Goal: Information Seeking & Learning: Find specific fact

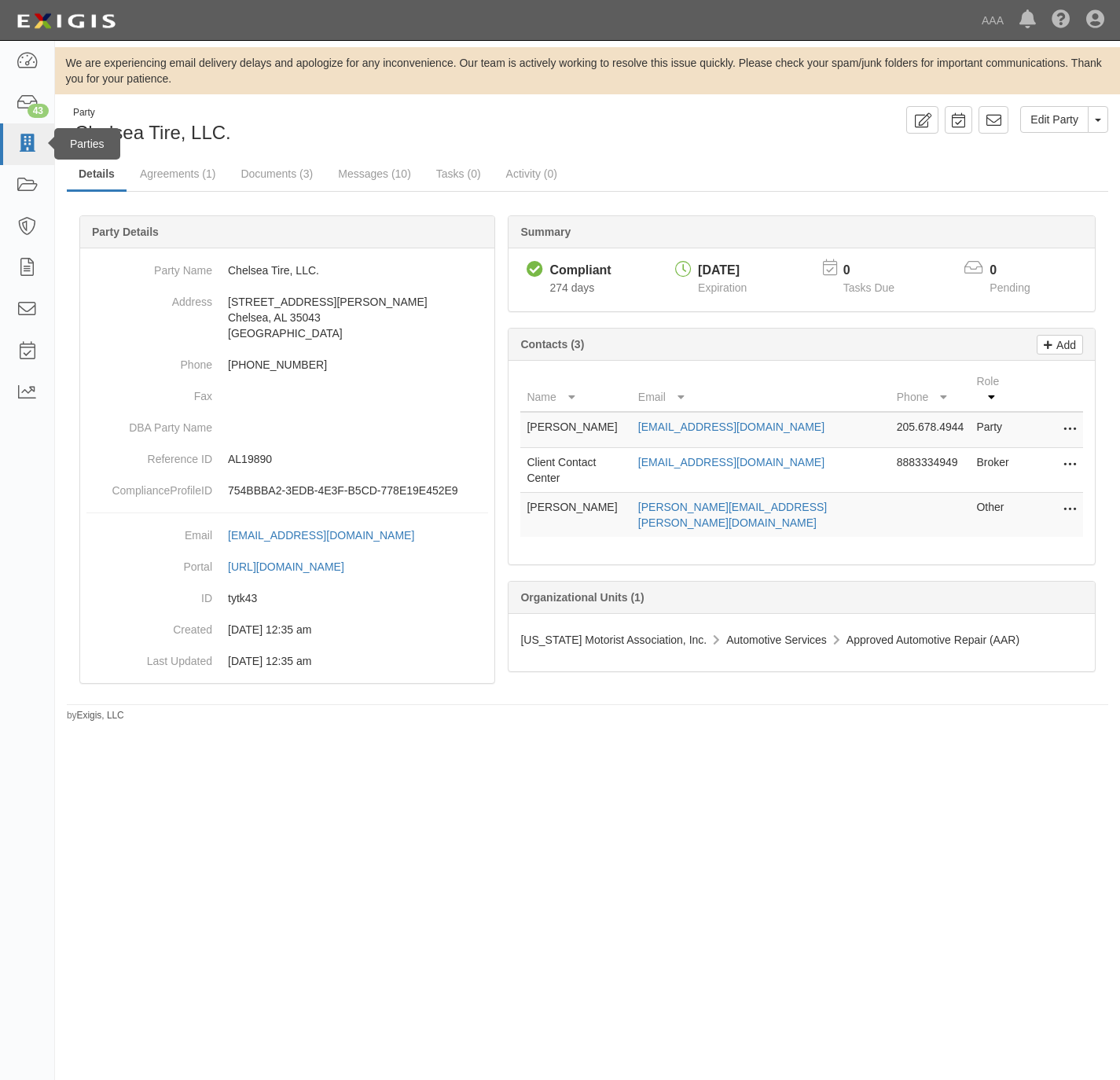
drag, startPoint x: 0, startPoint y: 0, endPoint x: 29, endPoint y: 144, distance: 146.9
click at [29, 144] on icon at bounding box center [27, 144] width 22 height 18
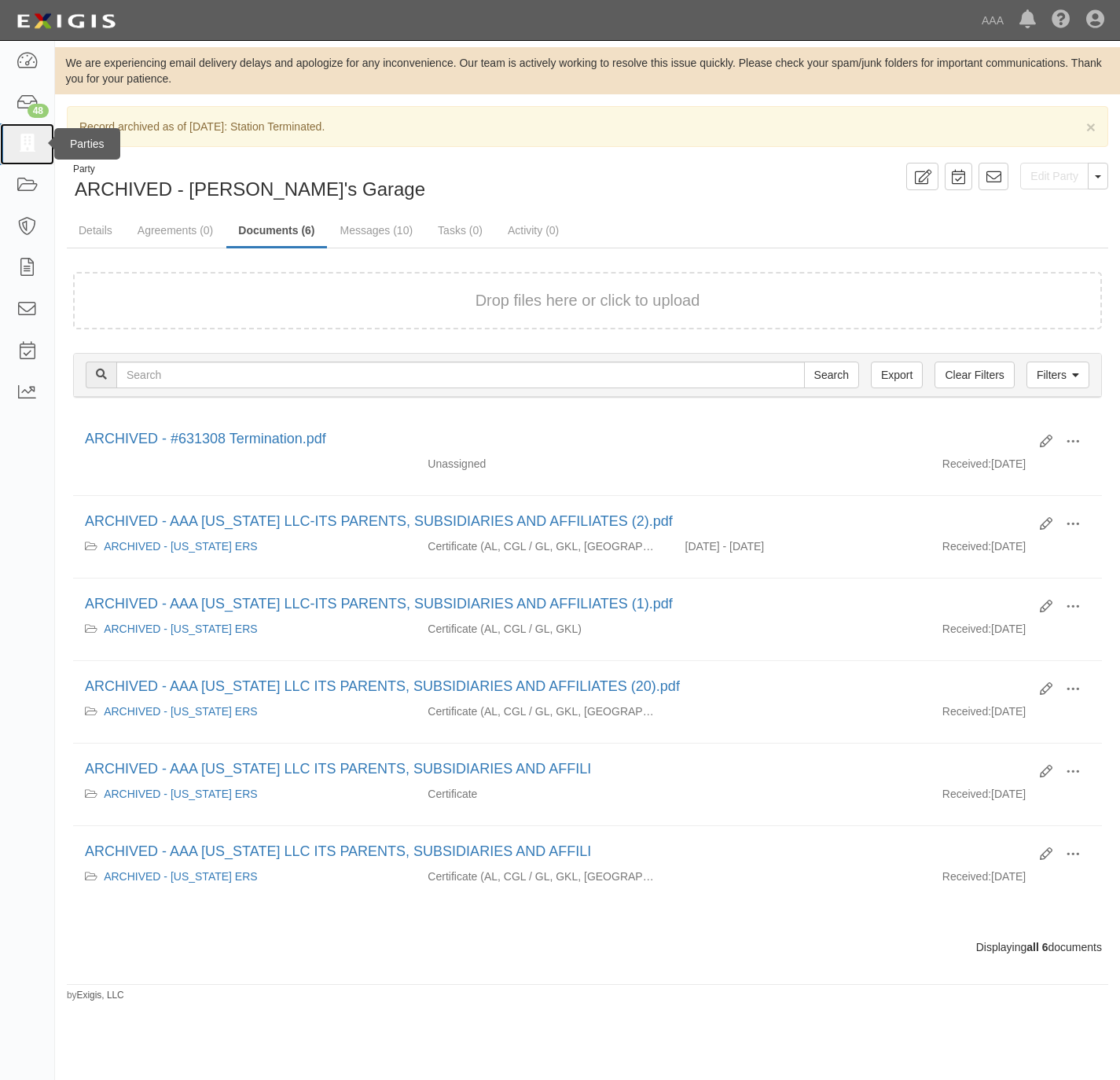
click at [24, 140] on icon at bounding box center [27, 144] width 22 height 18
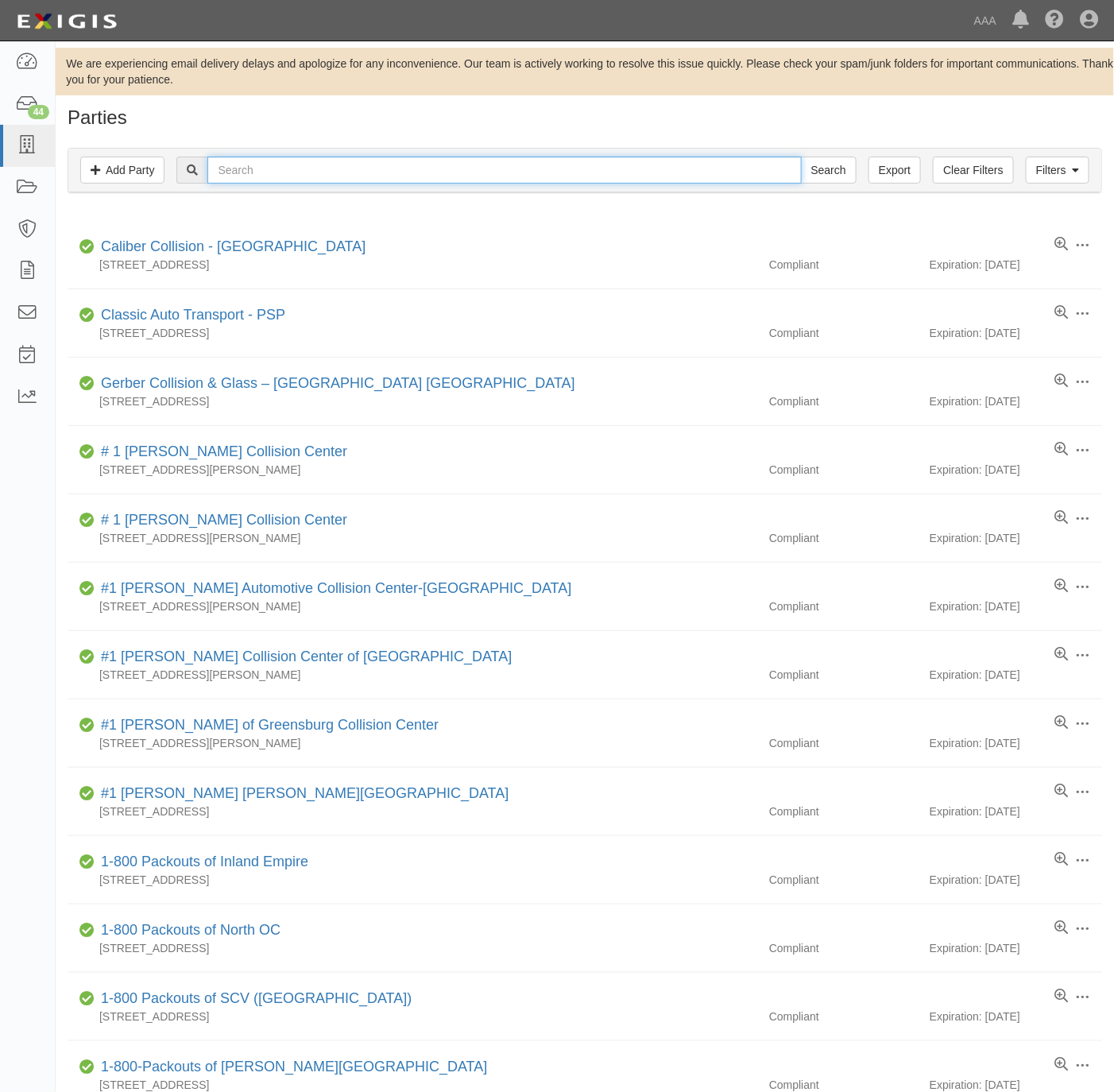
click at [259, 181] on input "text" at bounding box center [504, 169] width 593 height 27
type input "ace towing"
click at [802, 156] on input "Search" at bounding box center [829, 169] width 56 height 27
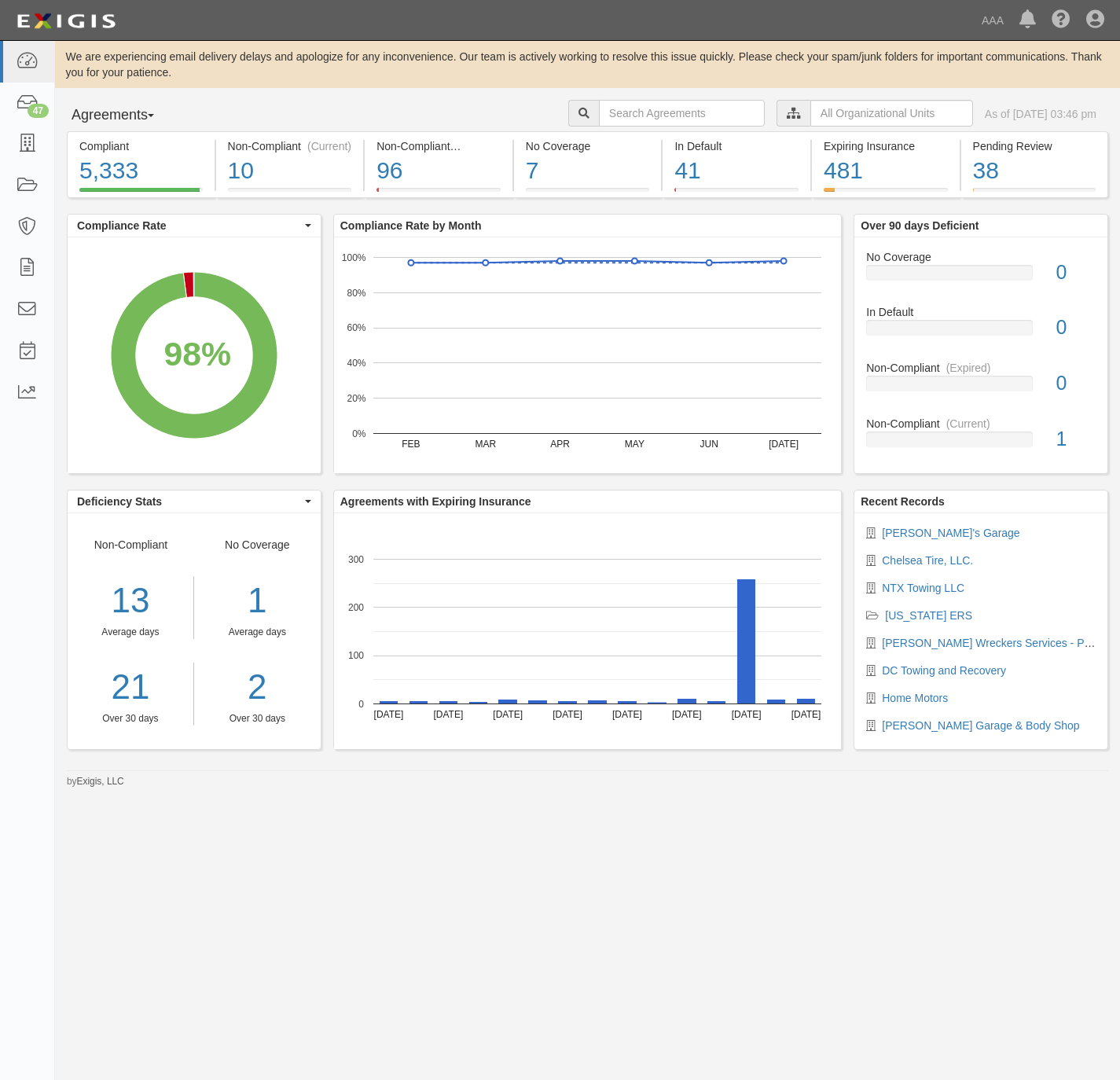
click at [825, 21] on div "Dashboard 47 Inbox Parties Agreements Coverages Documents Messages Tasks Report…" at bounding box center [560, 20] width 1096 height 40
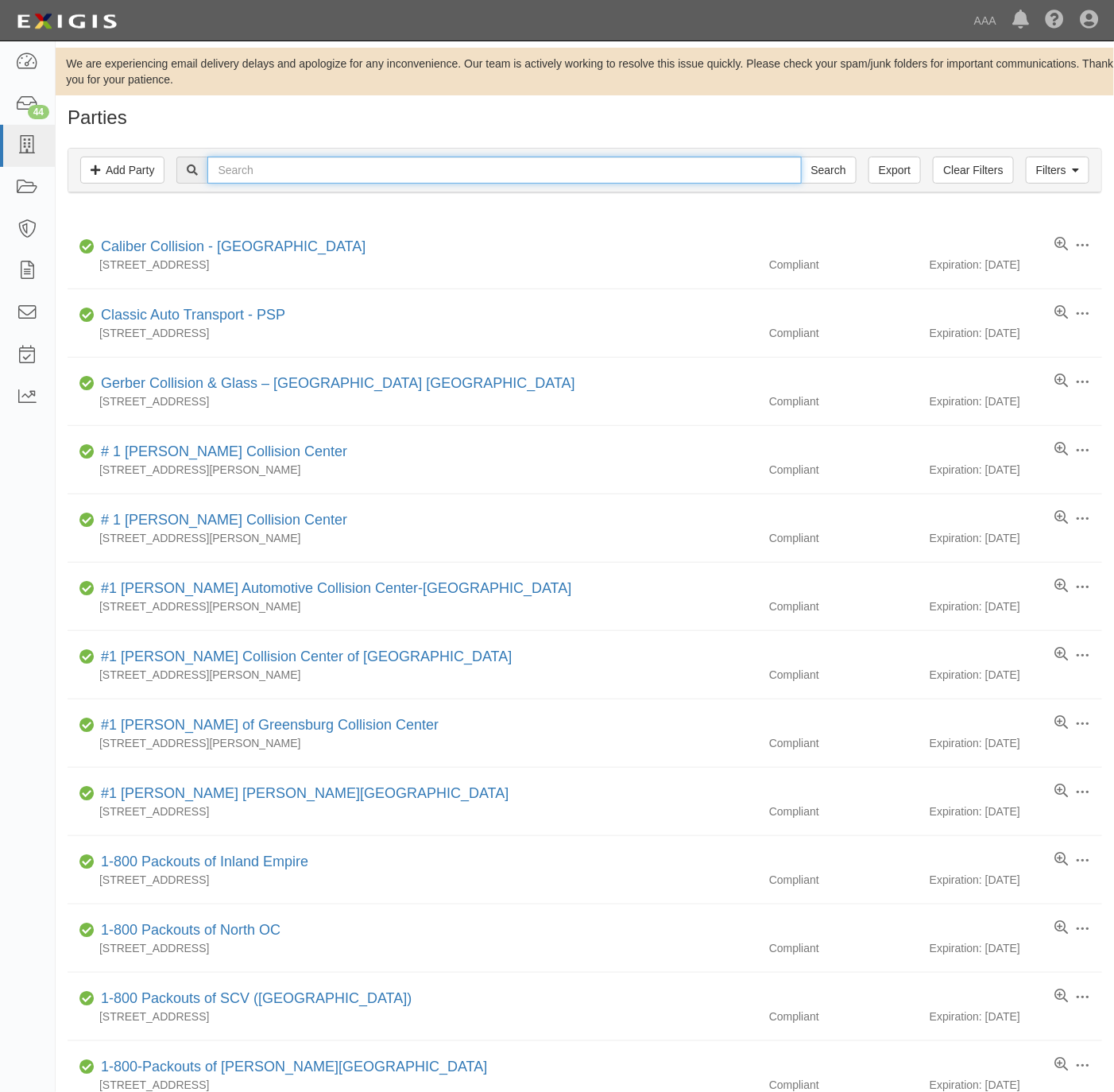
click at [306, 181] on input "text" at bounding box center [504, 169] width 593 height 27
paste input "631307"
type input "631307"
click at [802, 156] on input "Search" at bounding box center [829, 169] width 56 height 27
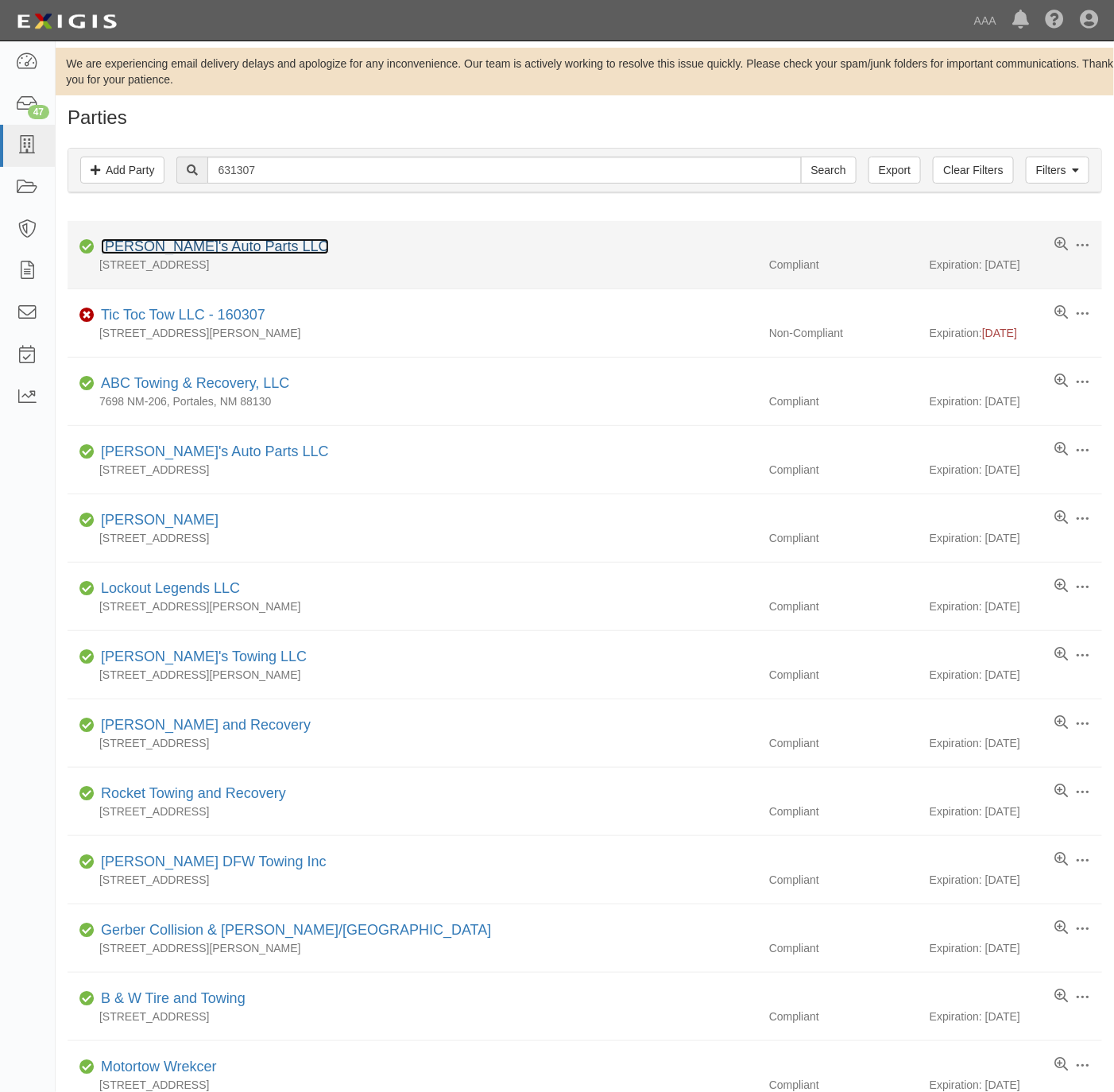
click at [208, 249] on link "Freddy's Auto Parts LLC" at bounding box center [215, 246] width 228 height 16
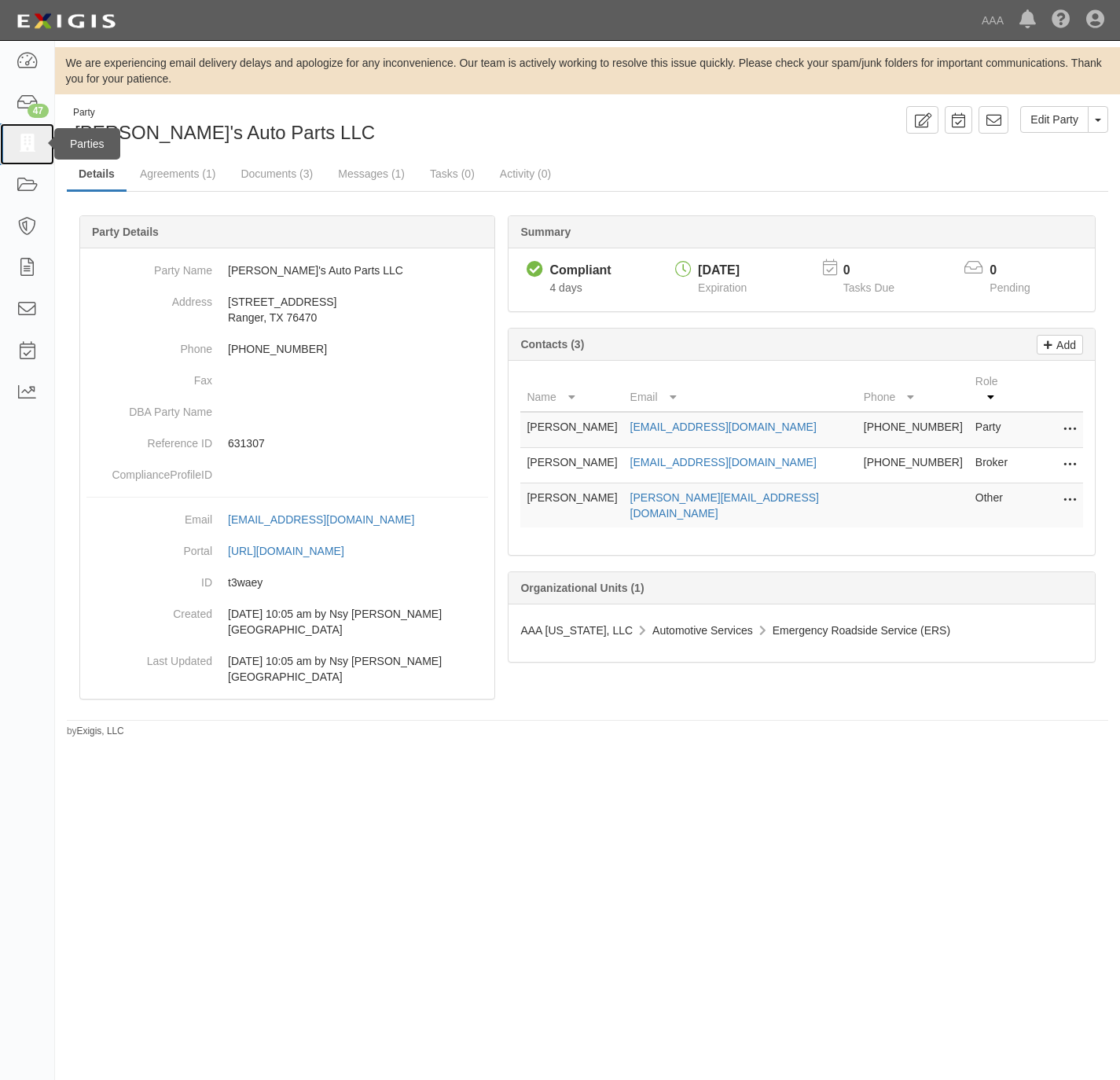
click at [40, 146] on link at bounding box center [27, 144] width 54 height 41
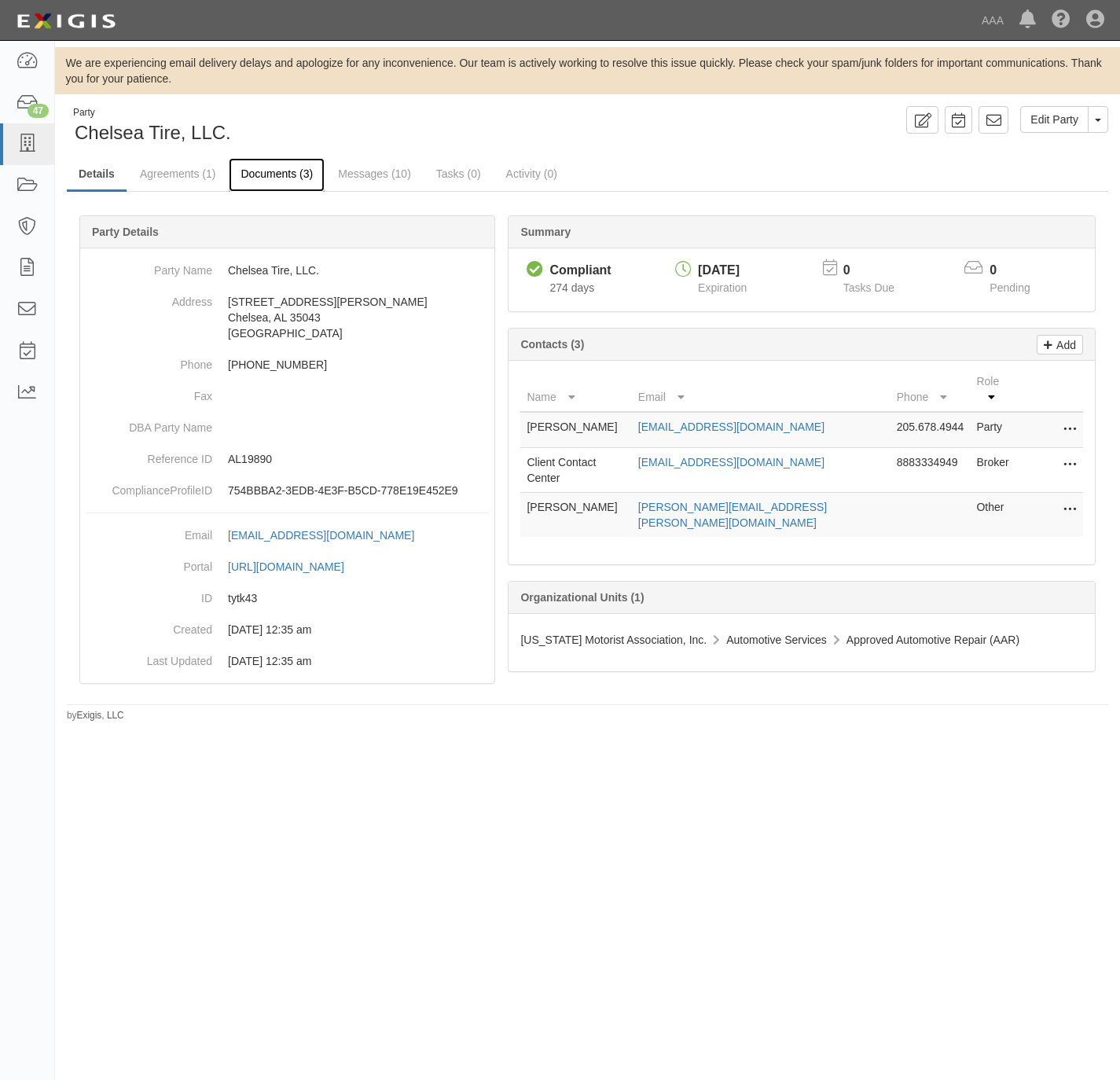
click at [276, 166] on link "Documents (3)" at bounding box center [277, 175] width 96 height 34
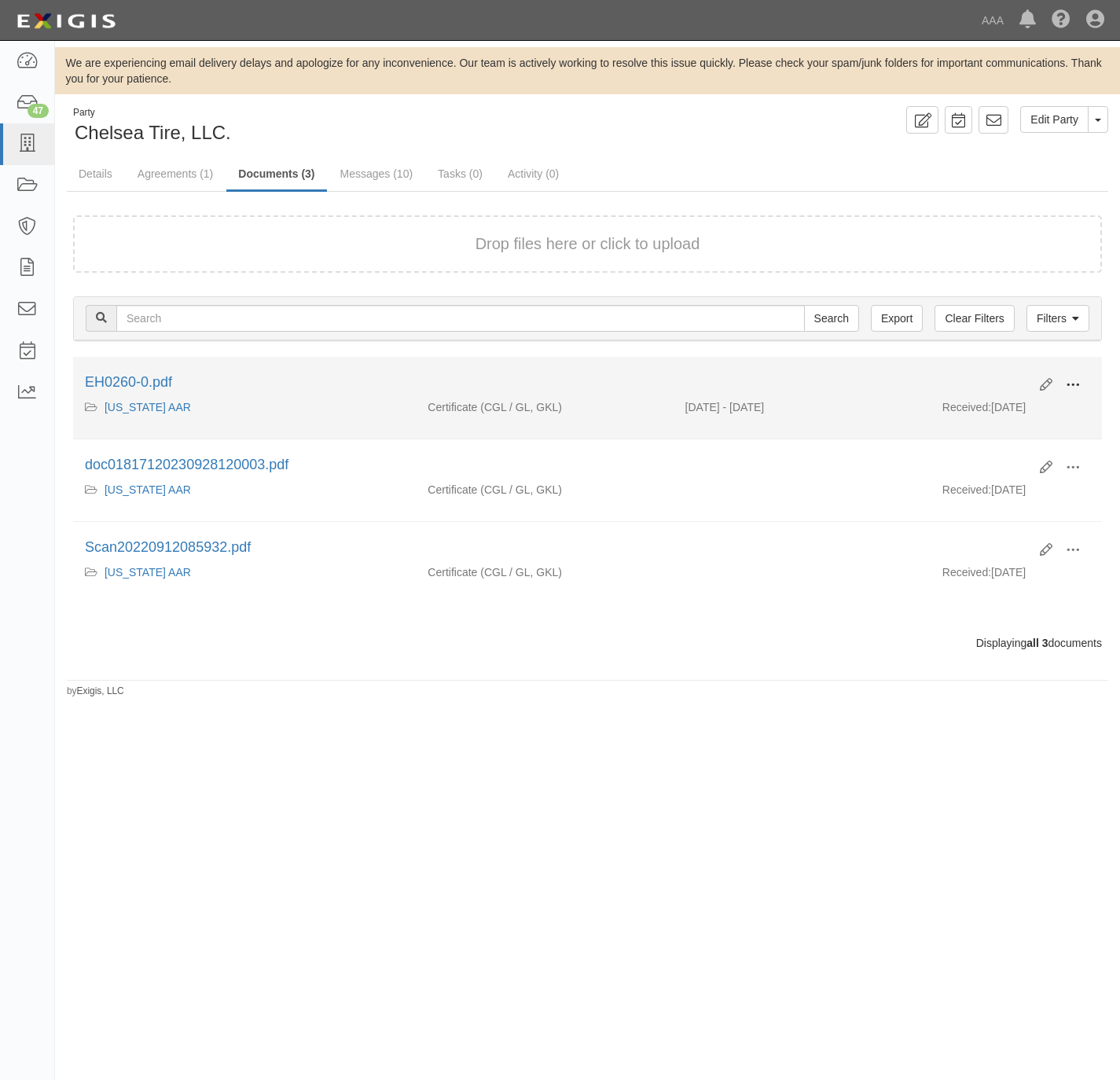
click at [1080, 385] on button at bounding box center [1073, 385] width 35 height 27
click at [966, 408] on link "View" at bounding box center [996, 408] width 124 height 29
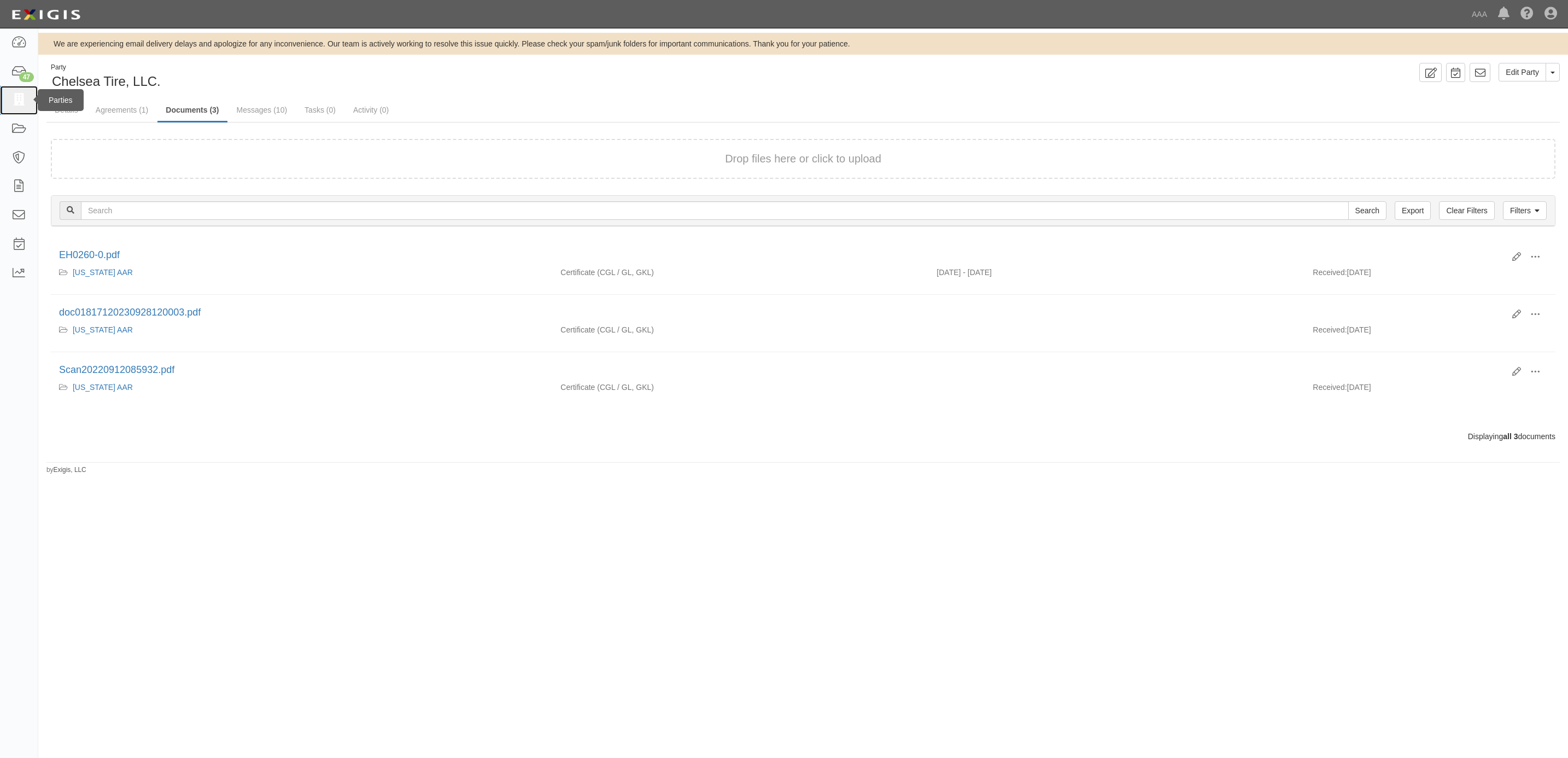
click at [24, 104] on icon at bounding box center [19, 100] width 15 height 13
click at [111, 100] on link "Agreements (1)" at bounding box center [122, 111] width 69 height 24
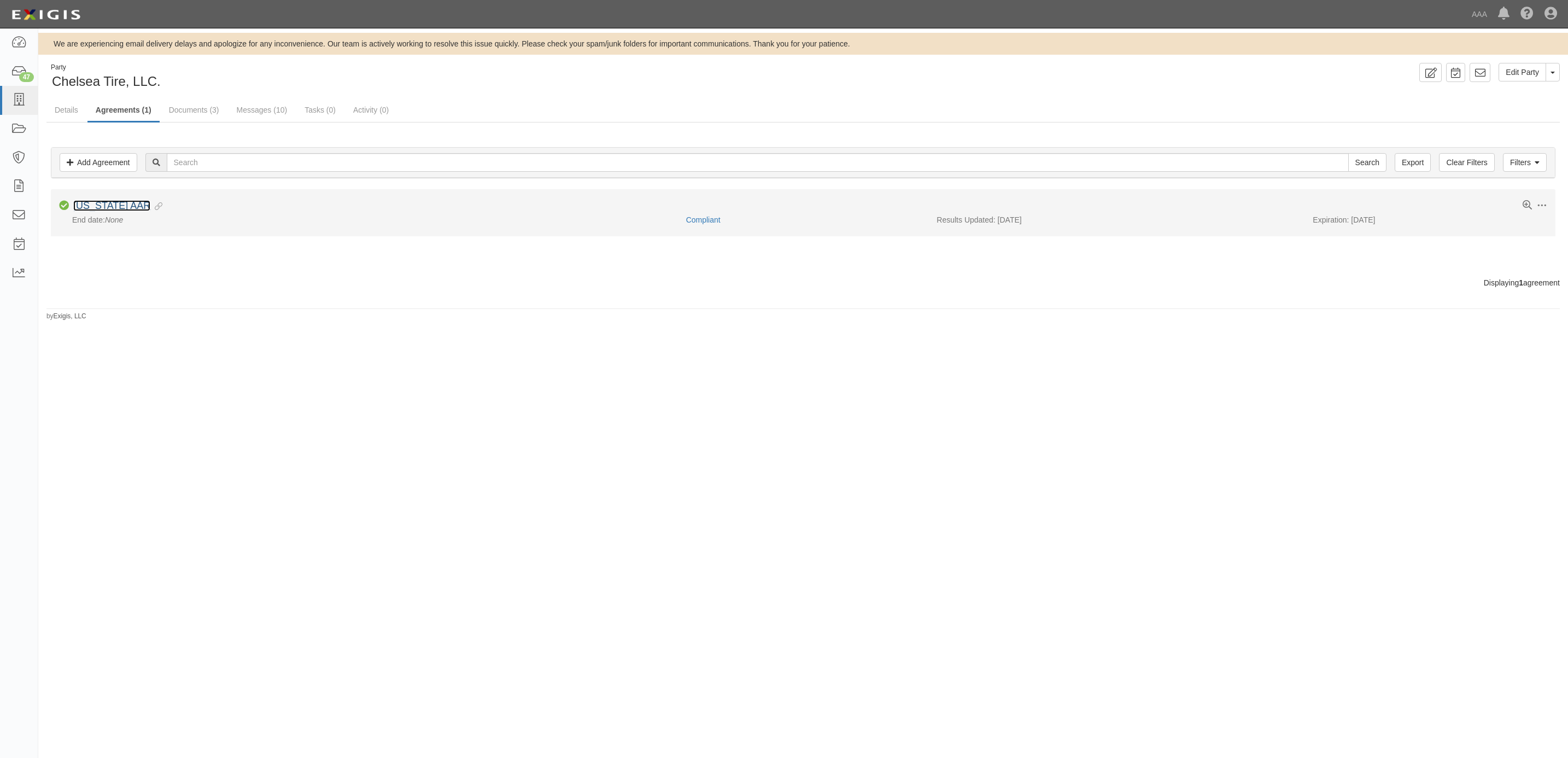
click at [109, 205] on link "[US_STATE] AAR" at bounding box center [112, 205] width 77 height 11
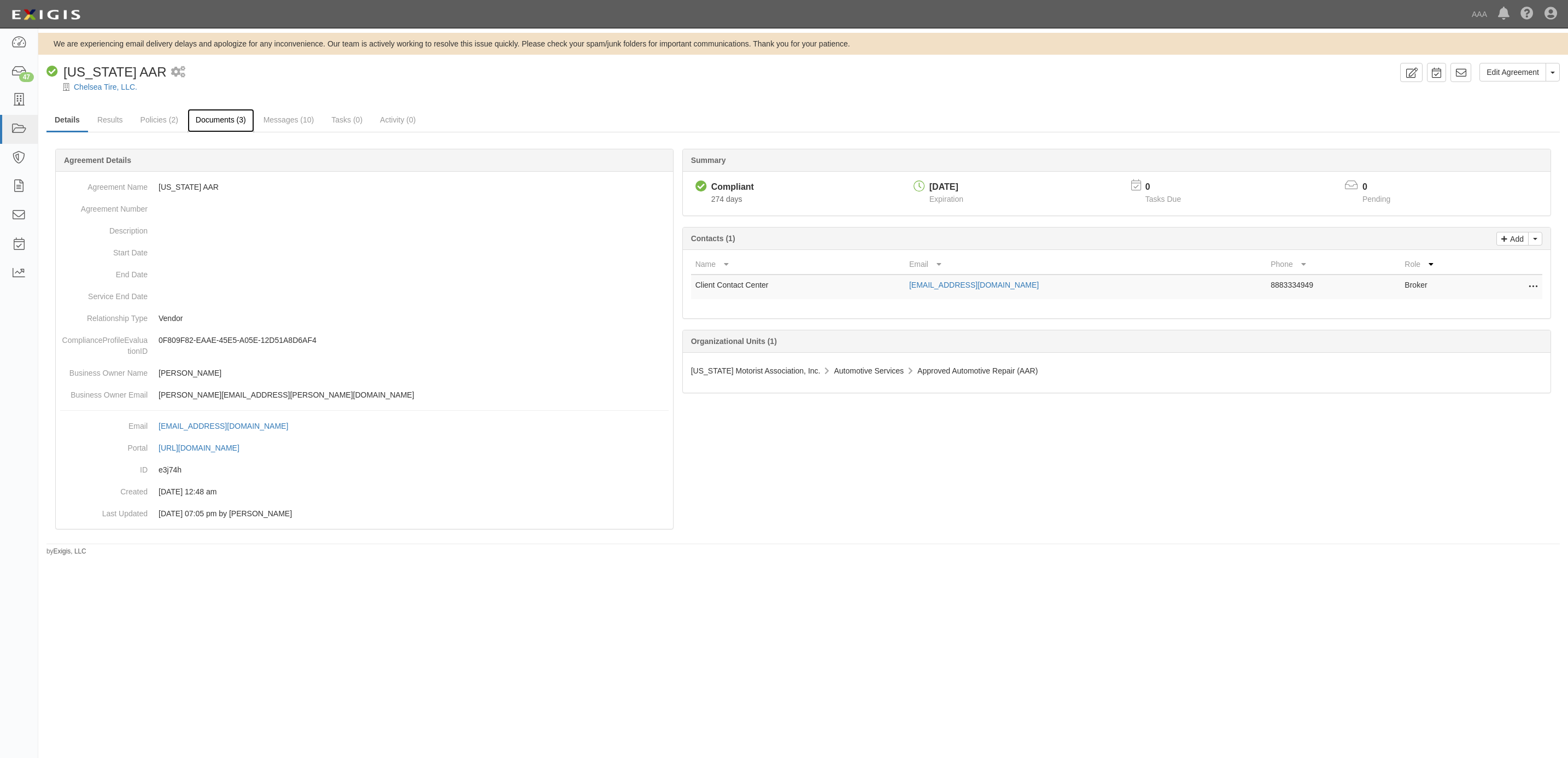
click at [219, 122] on link "Documents (3)" at bounding box center [221, 120] width 67 height 24
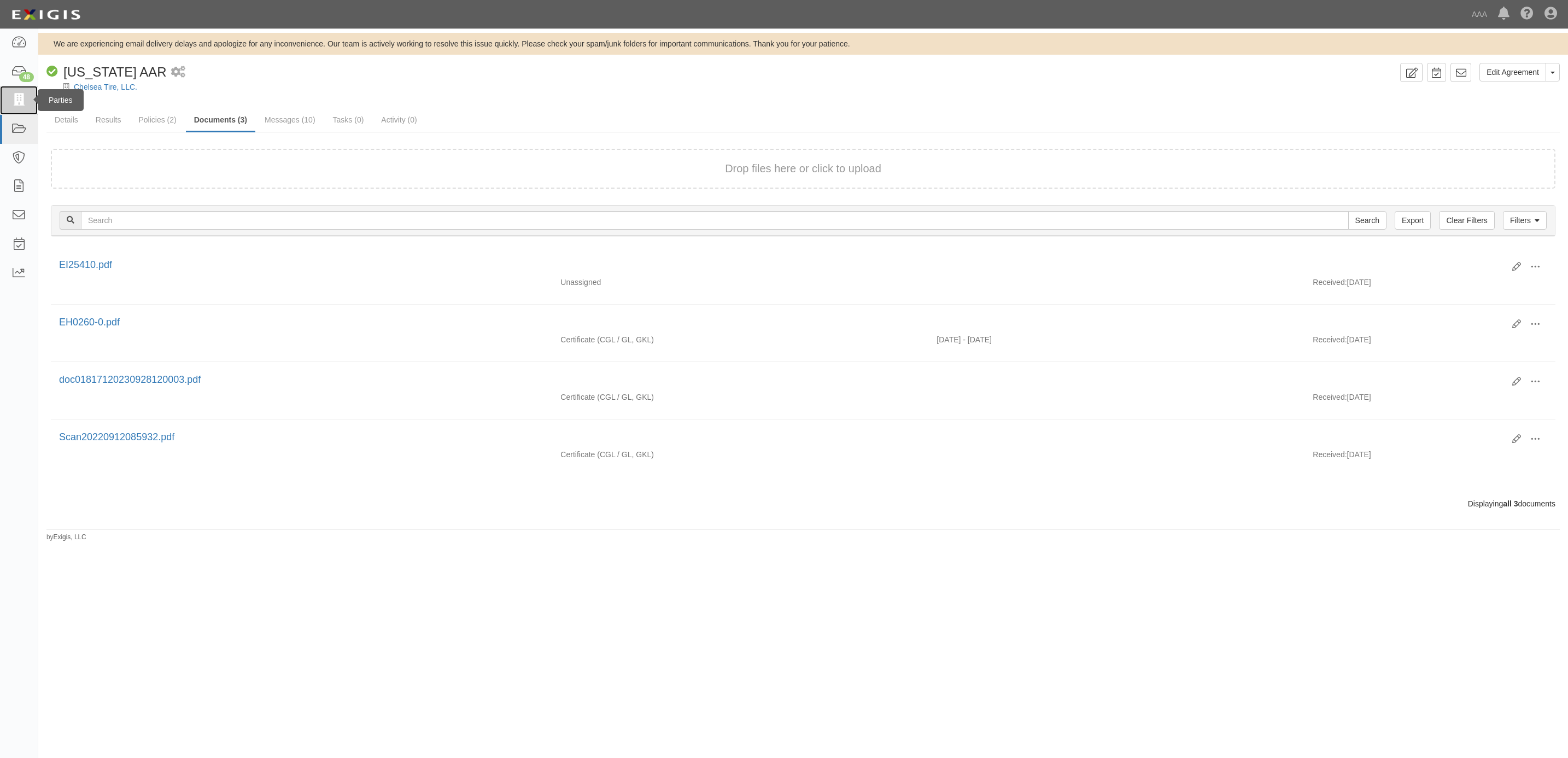
click at [21, 97] on icon at bounding box center [19, 100] width 15 height 13
